Goal: Navigation & Orientation: Find specific page/section

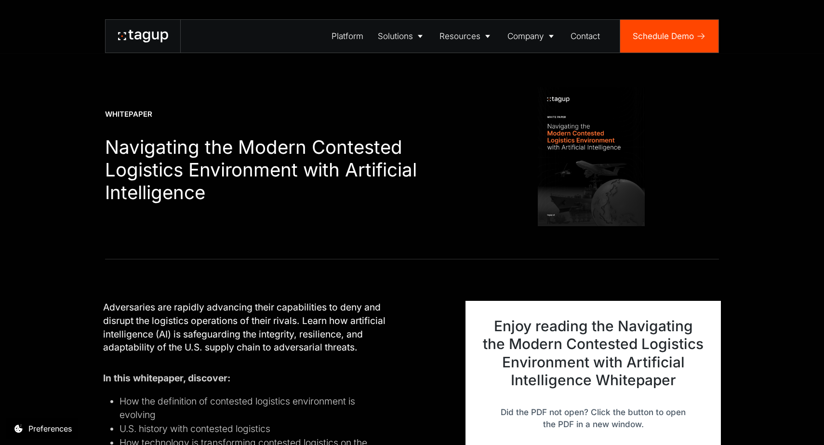
click at [127, 32] on icon at bounding box center [143, 36] width 50 height 13
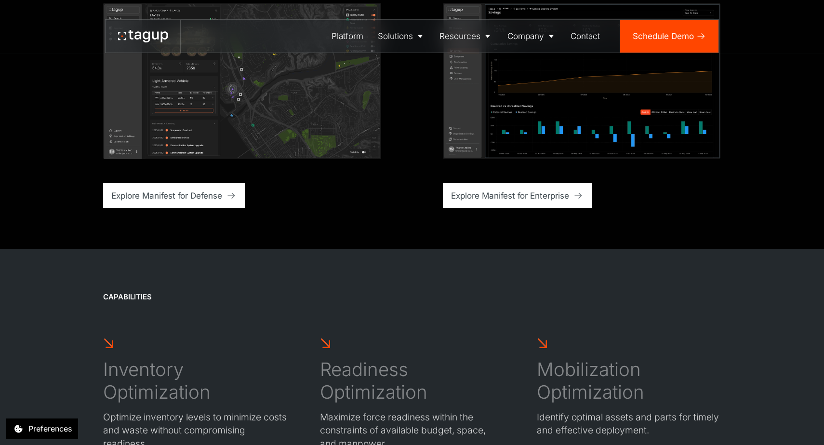
scroll to position [2843, 0]
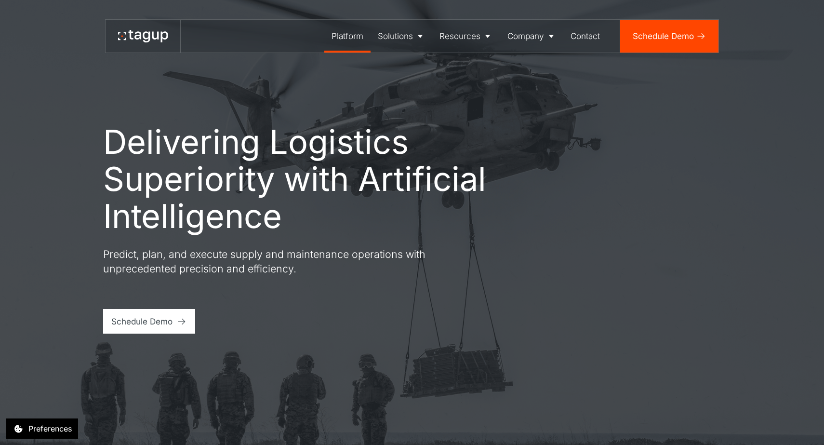
click at [345, 33] on div "Platform" at bounding box center [348, 36] width 32 height 13
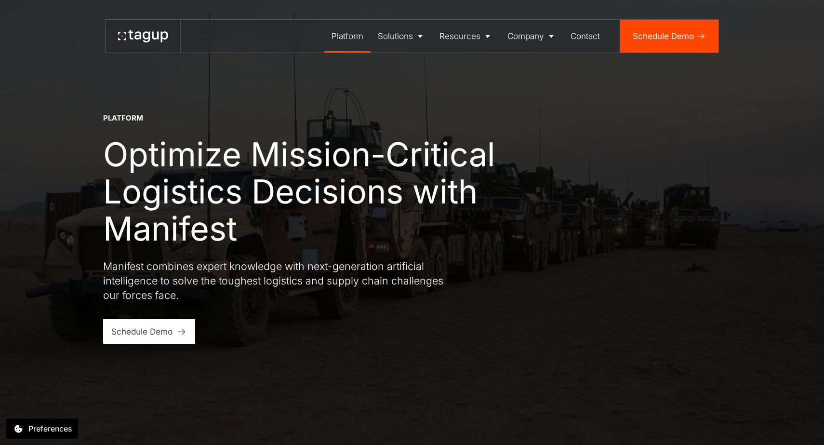
click at [115, 32] on link at bounding box center [143, 36] width 75 height 33
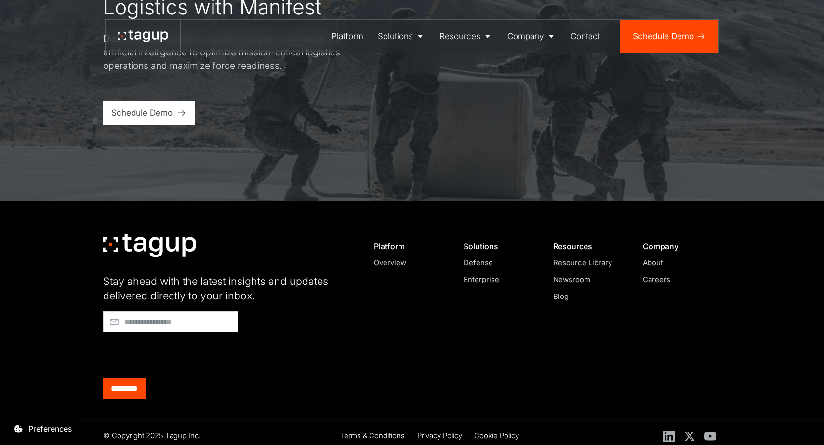
scroll to position [3975, 0]
